Goal: Communication & Community: Ask a question

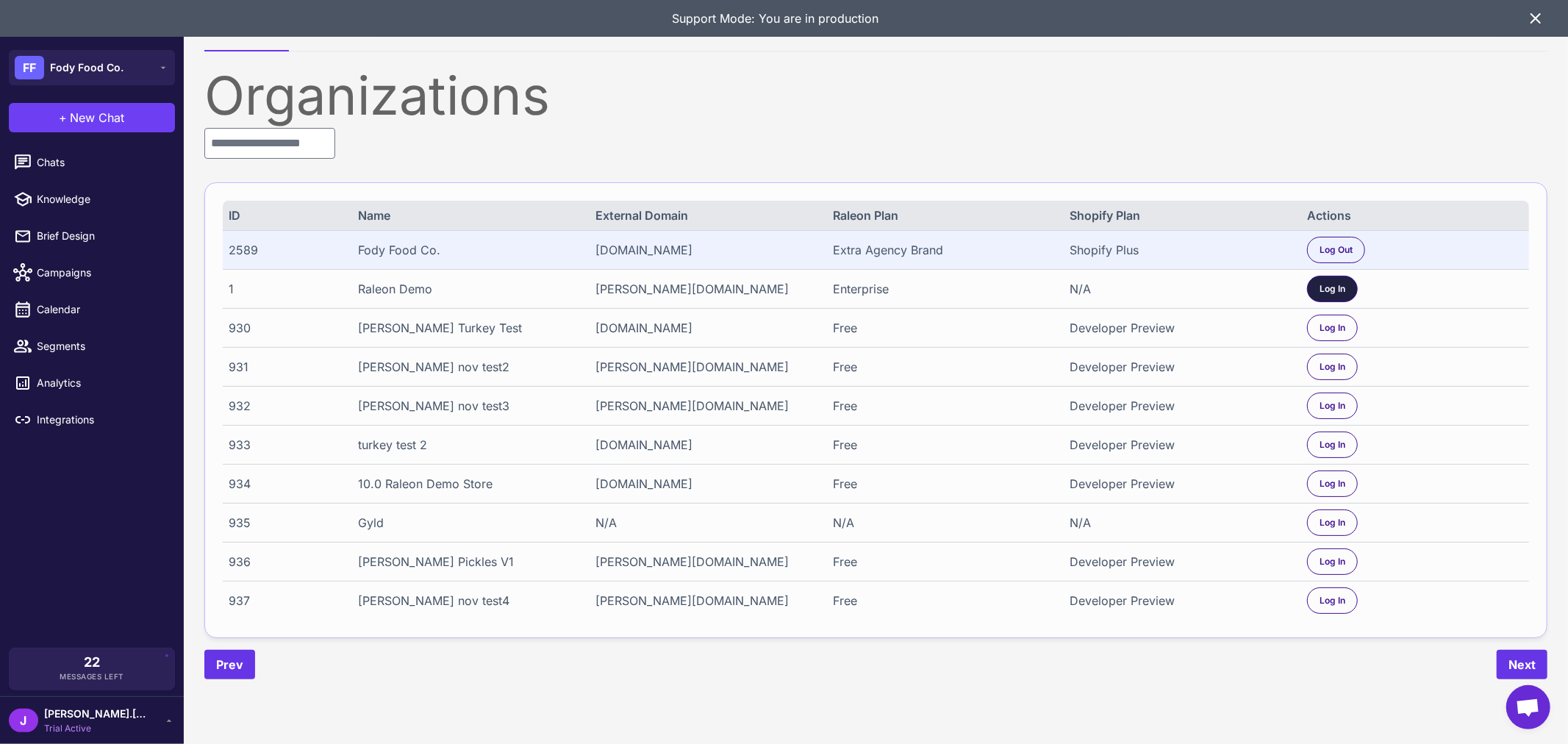
click at [1336, 288] on span "Log In" at bounding box center [1332, 289] width 26 height 13
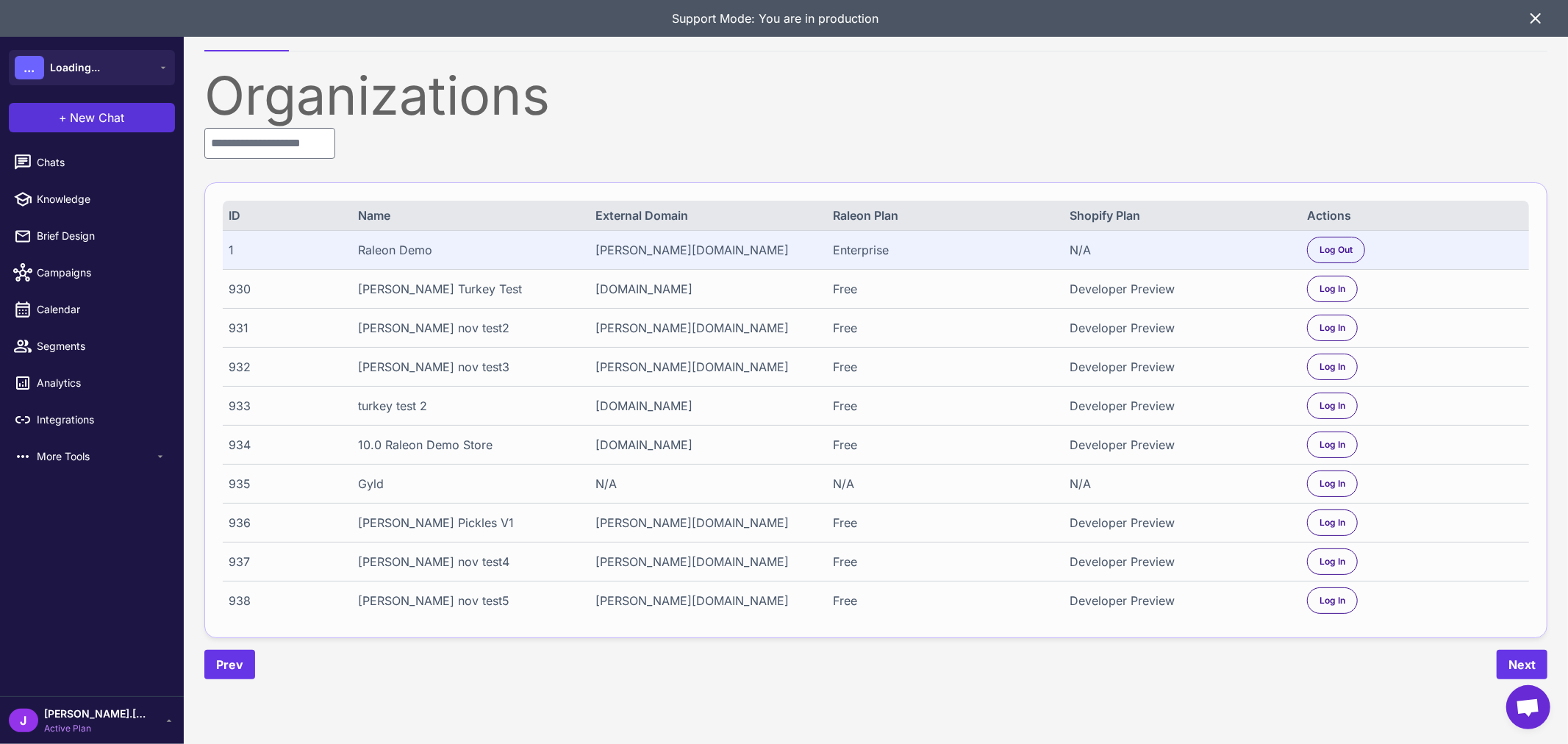
click at [114, 126] on span "New Chat" at bounding box center [98, 118] width 54 height 18
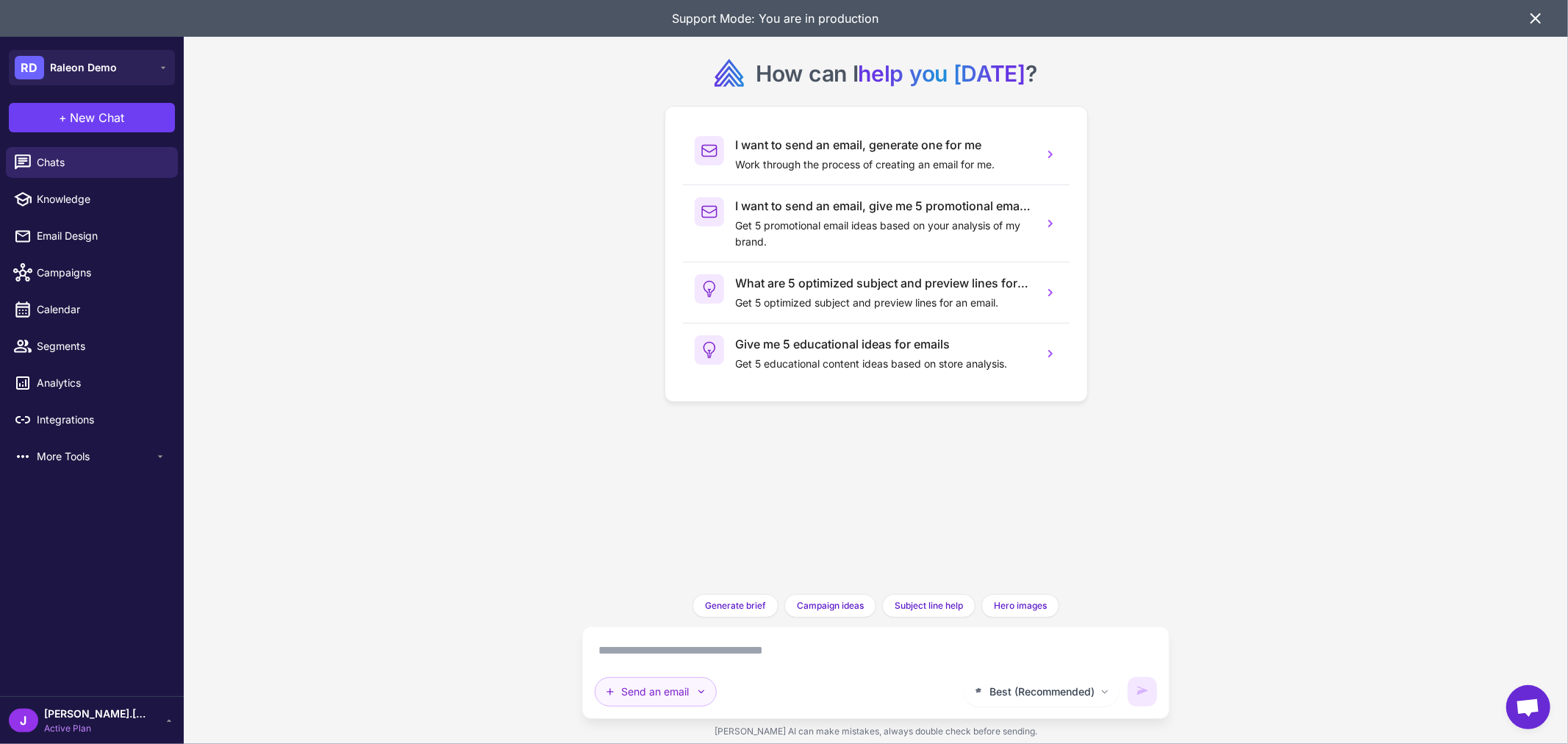
click at [674, 699] on button "Send an email" at bounding box center [655, 692] width 122 height 29
click at [677, 646] on button "Analyze Flows" at bounding box center [700, 650] width 211 height 28
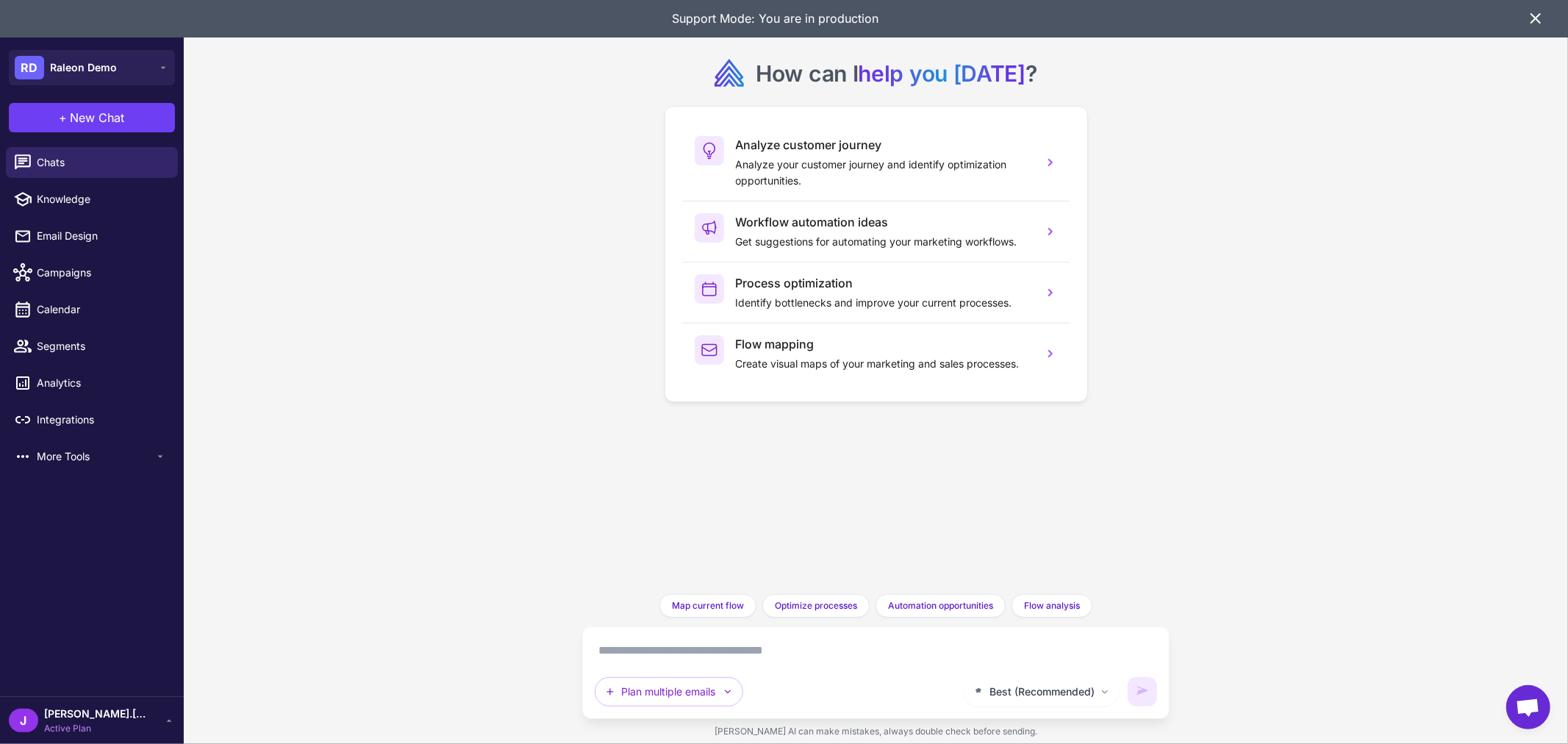
click at [703, 657] on textarea at bounding box center [876, 650] width 563 height 23
drag, startPoint x: 702, startPoint y: 650, endPoint x: 699, endPoint y: 640, distance: 10.4
click at [699, 653] on textarea at bounding box center [876, 650] width 563 height 23
click at [789, 649] on textarea at bounding box center [876, 650] width 563 height 23
click at [719, 694] on button "Plan multiple emails" at bounding box center [669, 692] width 148 height 29
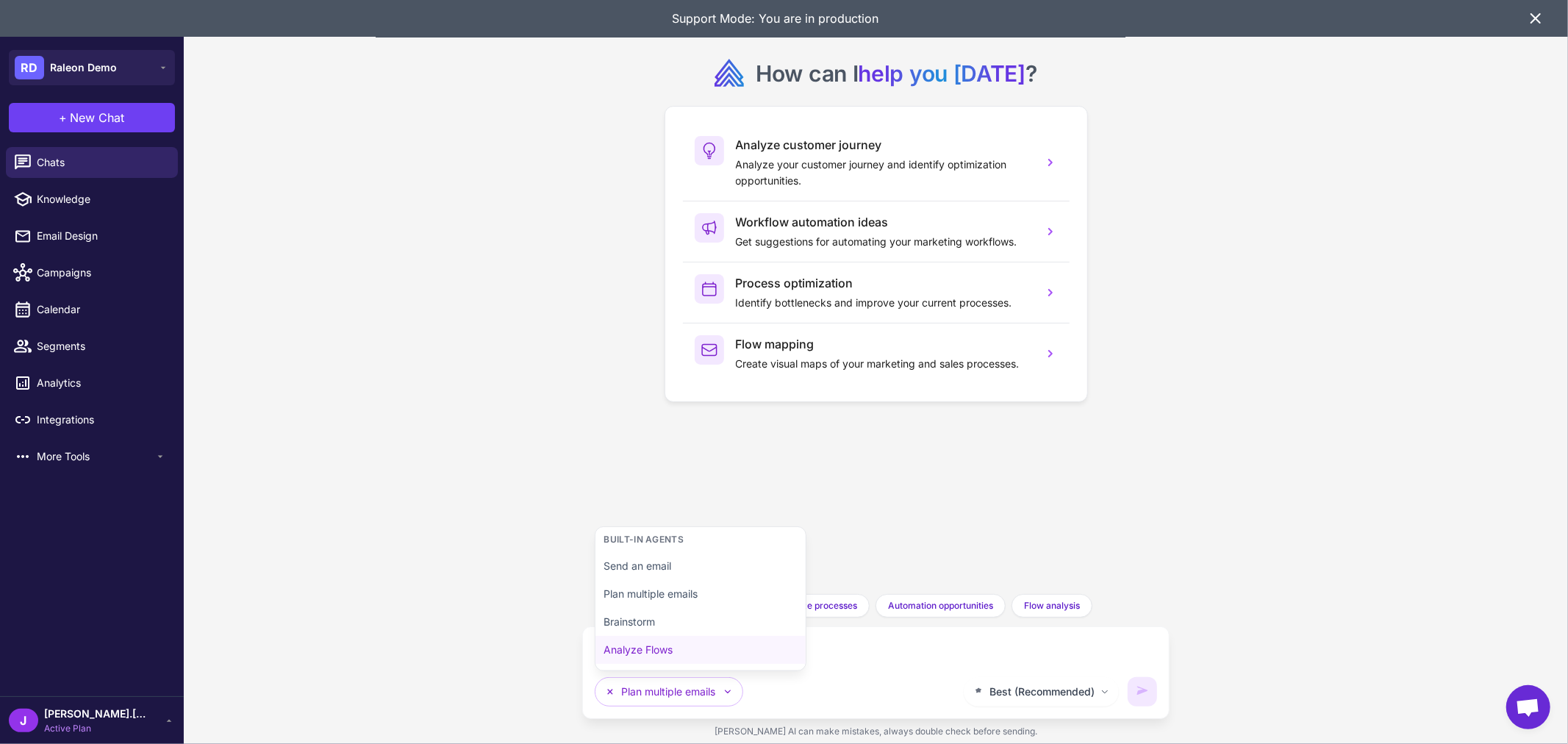
click at [707, 658] on button "Analyze Flows" at bounding box center [700, 650] width 211 height 28
drag, startPoint x: 819, startPoint y: 654, endPoint x: 818, endPoint y: 662, distance: 8.1
click at [819, 658] on textarea at bounding box center [876, 650] width 563 height 23
drag, startPoint x: 703, startPoint y: 688, endPoint x: 704, endPoint y: 679, distance: 9.1
click at [707, 685] on button "Plan multiple emails" at bounding box center [669, 692] width 148 height 29
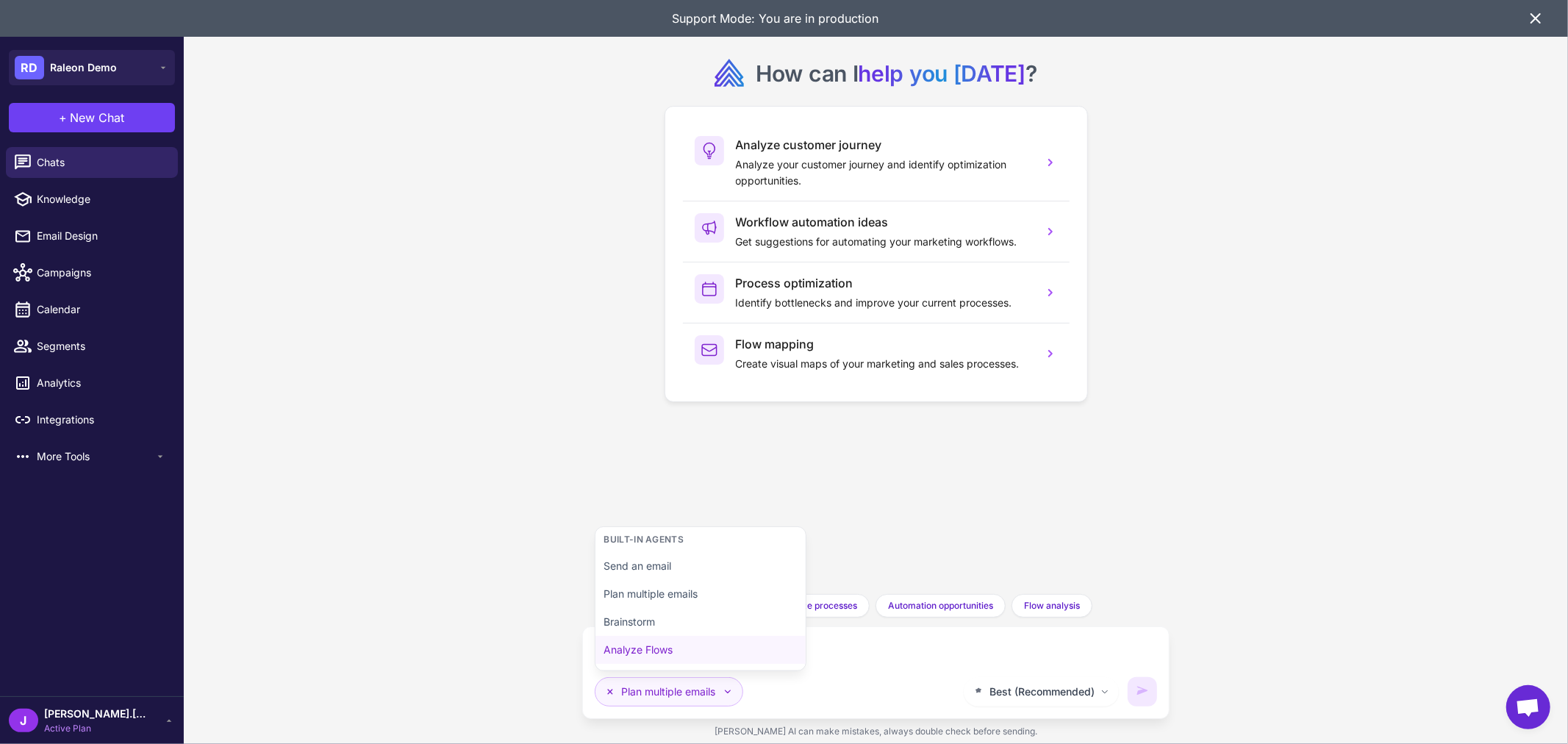
click at [703, 682] on button "Plan multiple emails" at bounding box center [669, 692] width 148 height 29
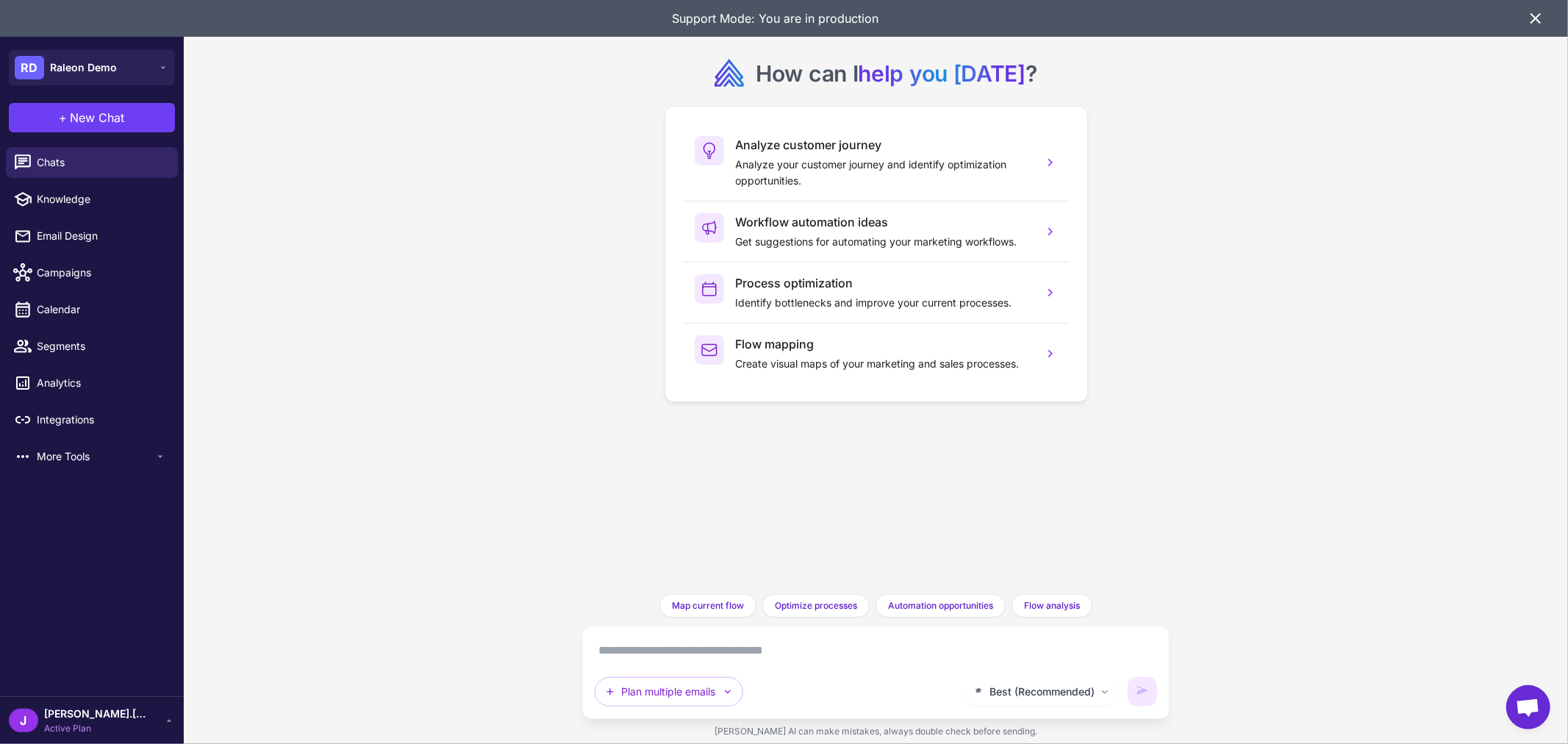
click at [835, 647] on textarea at bounding box center [876, 650] width 563 height 23
click at [744, 612] on button "Map current flow" at bounding box center [708, 606] width 97 height 23
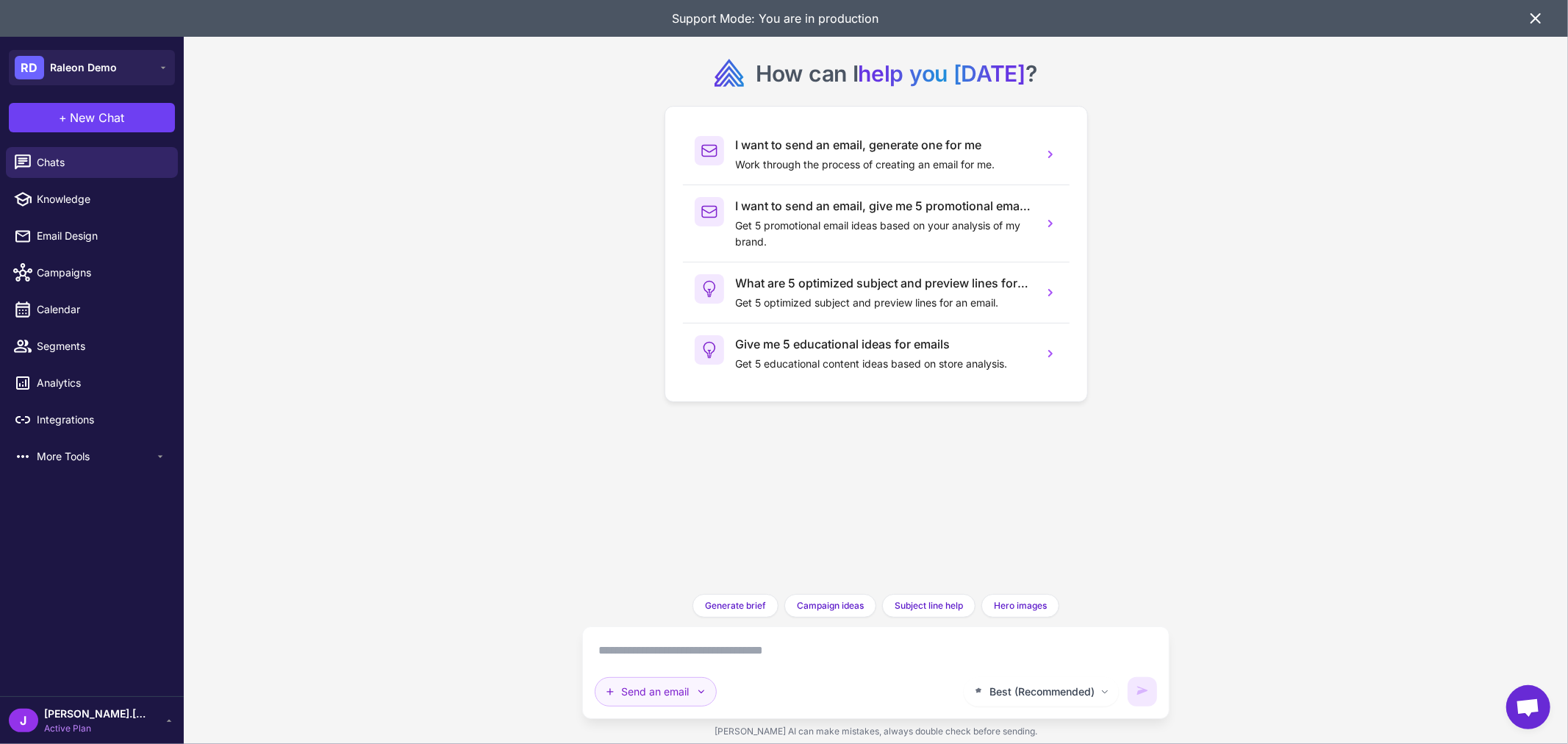
click at [654, 693] on button "Send an email" at bounding box center [655, 692] width 122 height 29
click at [657, 651] on button "Analyze Flows" at bounding box center [700, 650] width 211 height 28
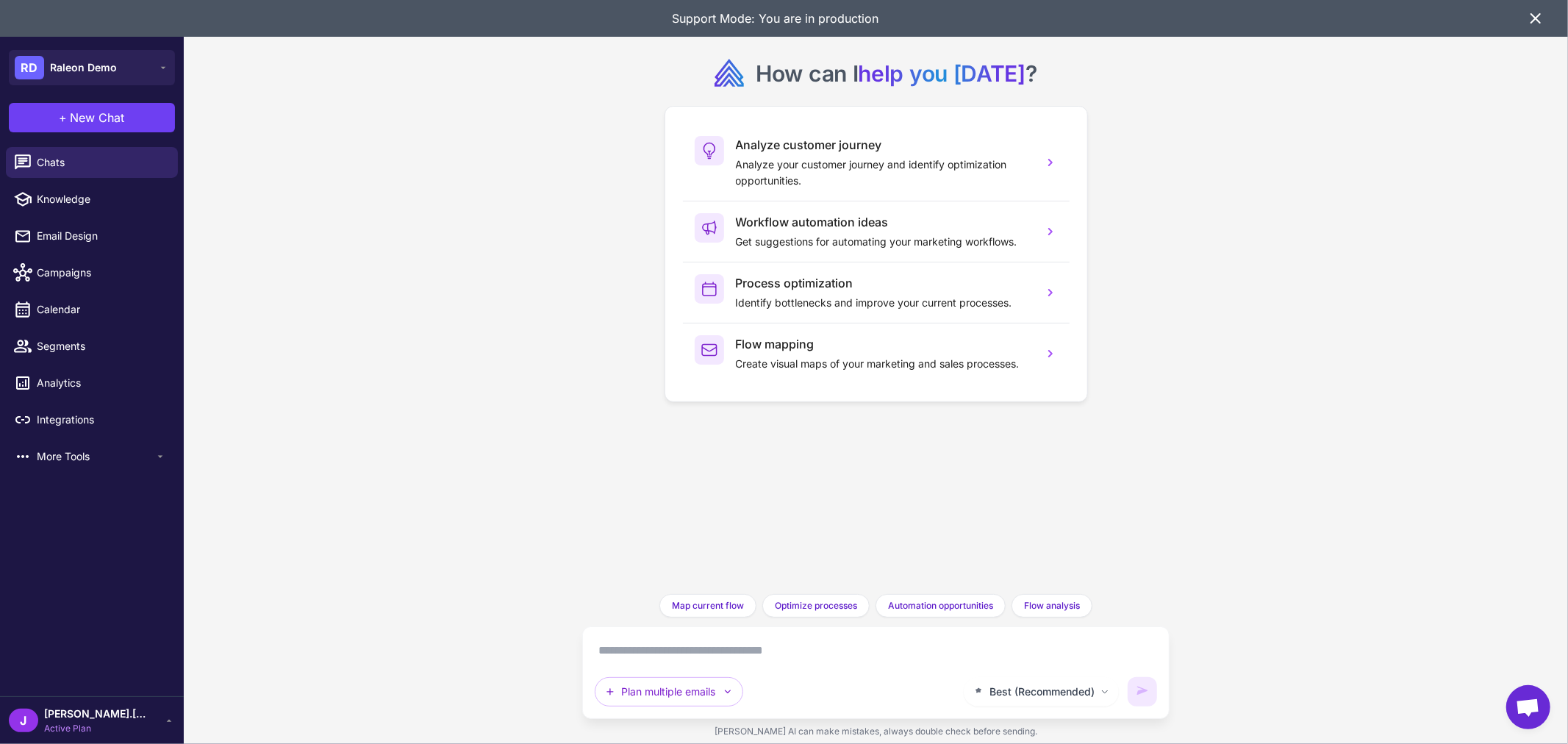
click at [715, 653] on textarea at bounding box center [876, 650] width 563 height 23
click at [696, 608] on span "Map current flow" at bounding box center [707, 606] width 72 height 13
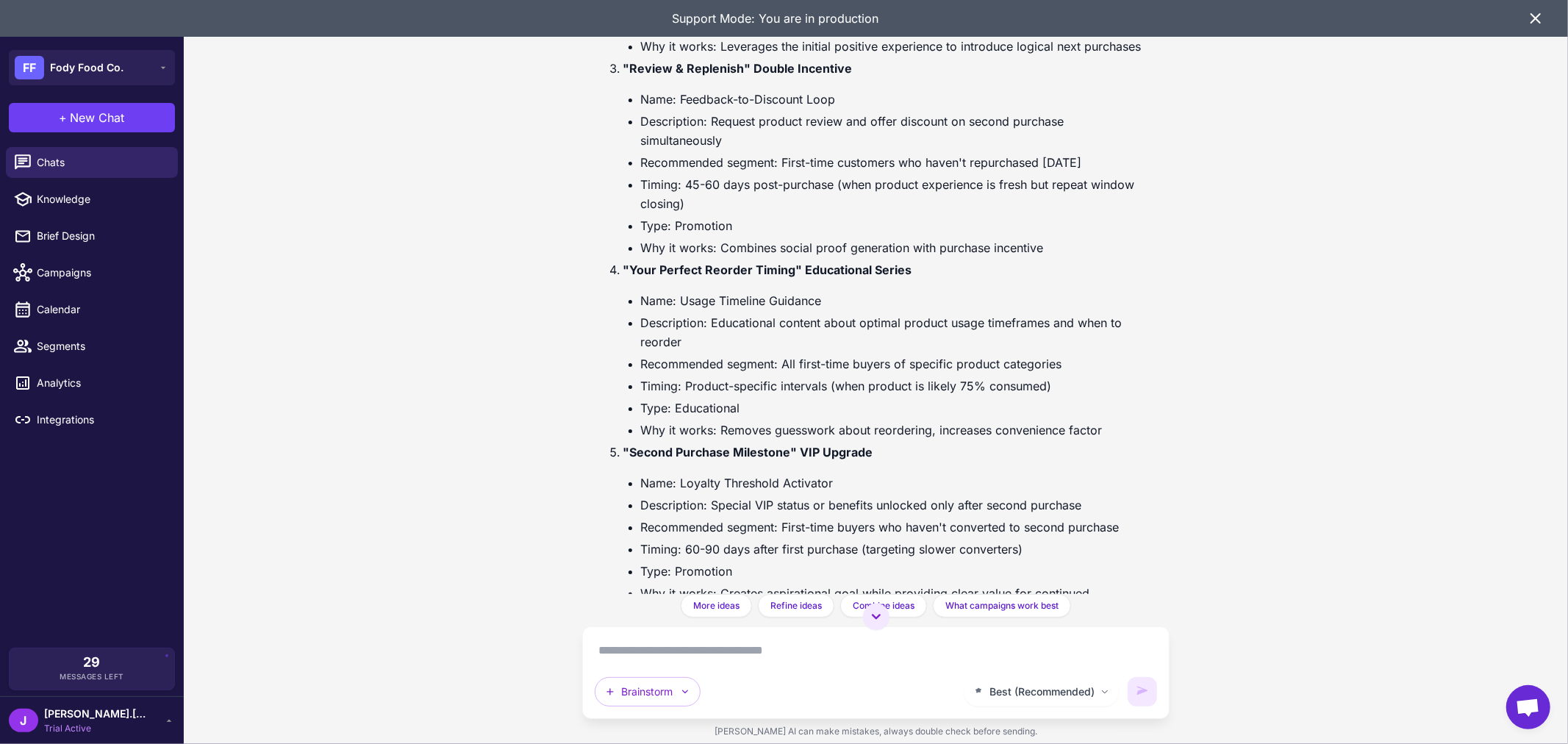
scroll to position [1209, 0]
